Goal: Communication & Community: Answer question/provide support

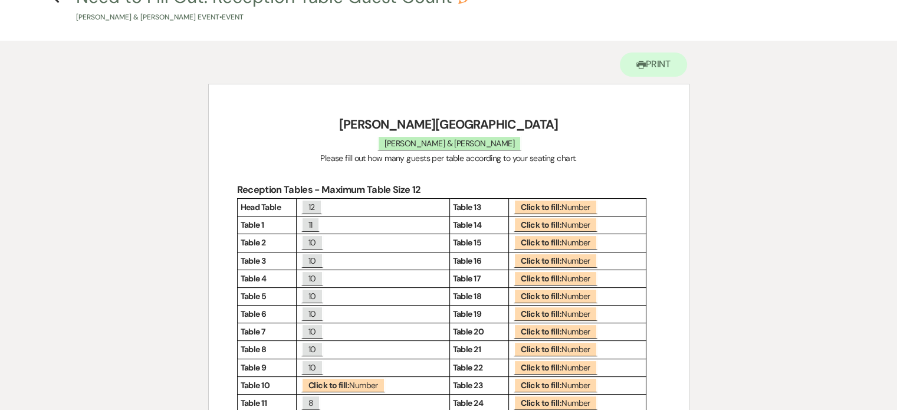
scroll to position [519, 0]
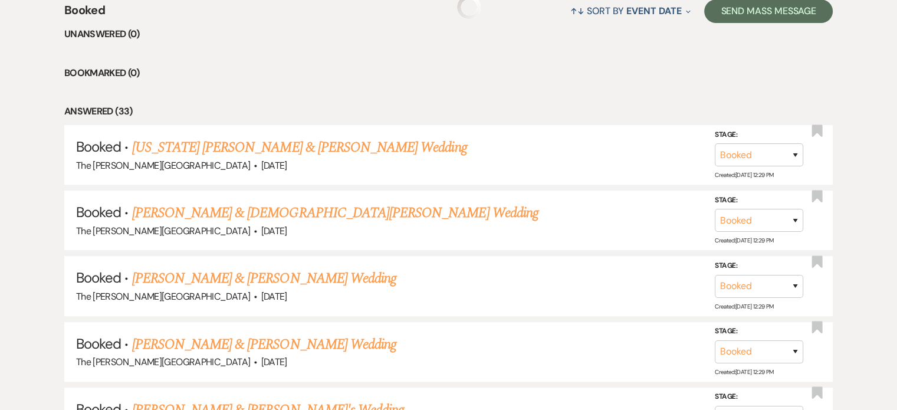
scroll to position [502, 0]
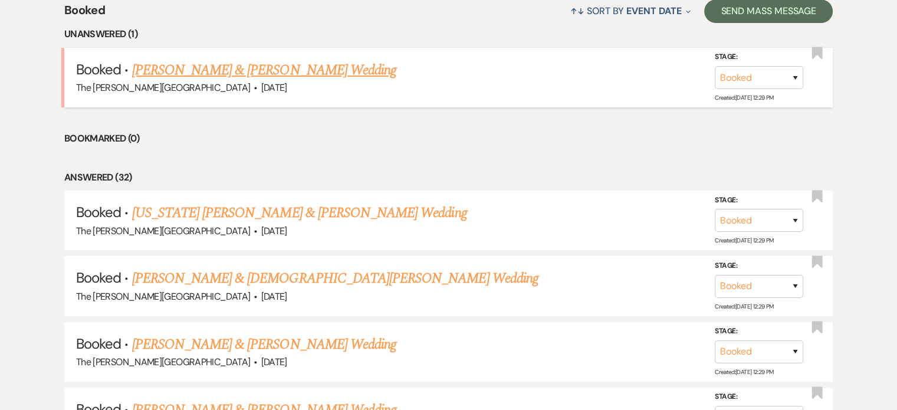
click at [317, 60] on link "[PERSON_NAME] & [PERSON_NAME] Wedding" at bounding box center [264, 70] width 264 height 21
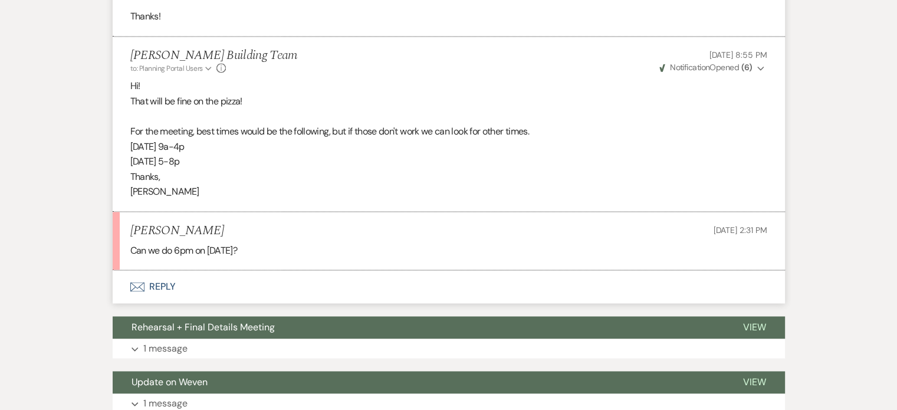
scroll to position [1741, 0]
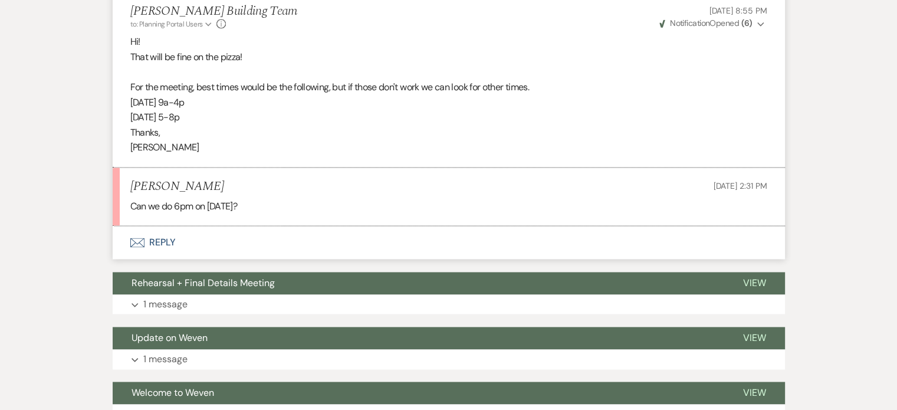
click at [166, 256] on button "Envelope Reply" at bounding box center [449, 242] width 672 height 33
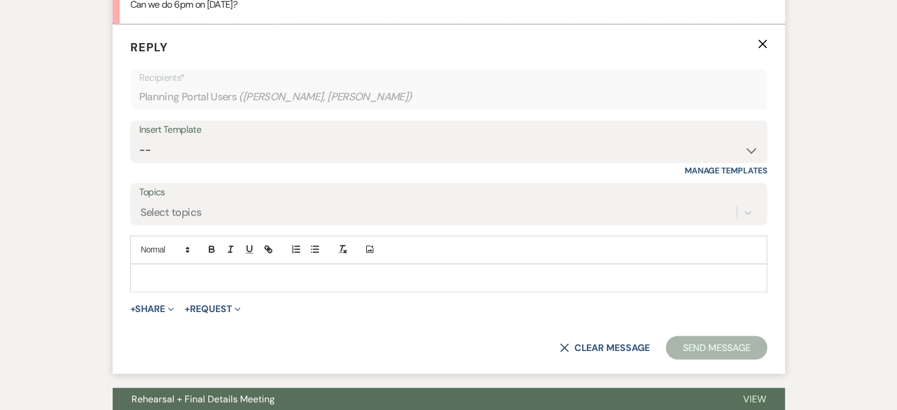
scroll to position [1950, 0]
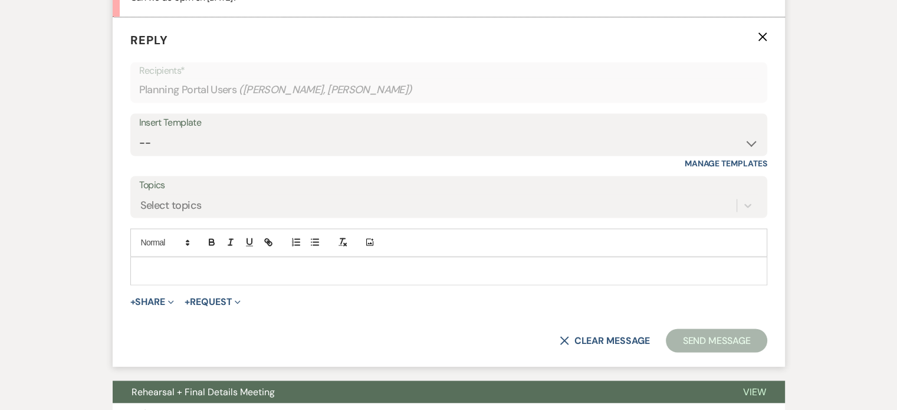
click at [209, 277] on p at bounding box center [449, 270] width 618 height 13
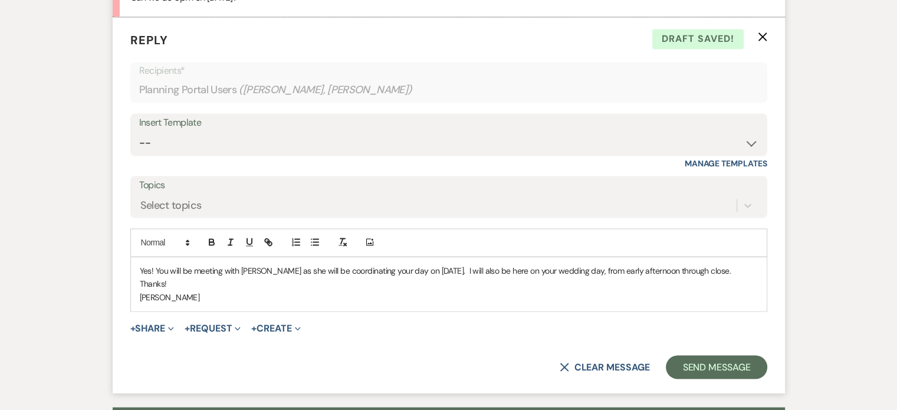
click at [632, 277] on p "Yes! You will be meeting with [PERSON_NAME] as she will be coordinating your da…" at bounding box center [449, 270] width 618 height 13
click at [695, 290] on p "Thanks!" at bounding box center [449, 283] width 618 height 13
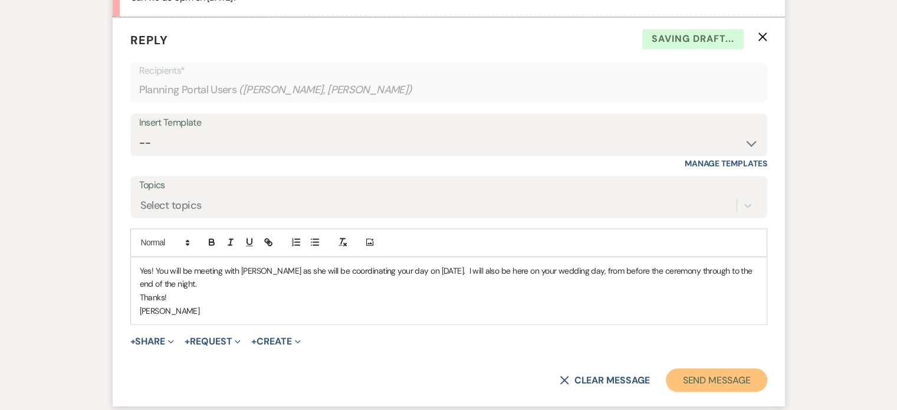
click at [726, 387] on button "Send Message" at bounding box center [716, 380] width 101 height 24
